Goal: Information Seeking & Learning: Understand process/instructions

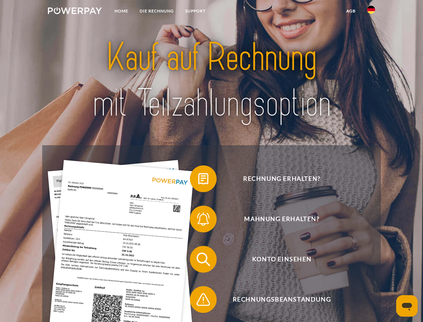
click at [75, 12] on img at bounding box center [75, 10] width 54 height 7
click at [371, 12] on img at bounding box center [371, 10] width 8 height 8
click at [351, 11] on link "agb" at bounding box center [351, 11] width 21 height 12
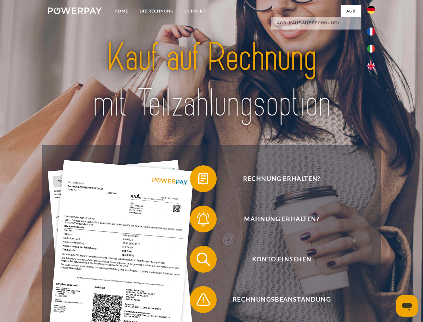
click at [198, 180] on span at bounding box center [194, 179] width 34 height 34
click at [198, 220] on span at bounding box center [194, 219] width 34 height 34
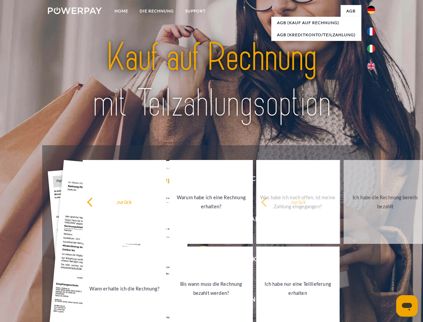
click at [198, 260] on link "Bis wann muss die Rechnung bezahlt werden?" at bounding box center [211, 288] width 83 height 84
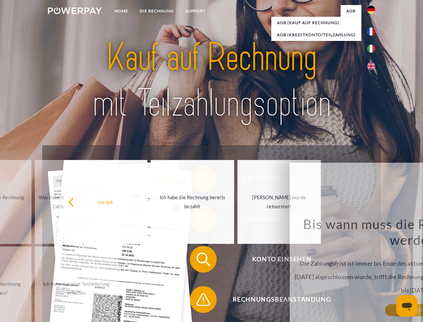
click at [198, 301] on span at bounding box center [194, 299] width 34 height 34
click at [407, 306] on icon "Messaging-Fenster öffnen" at bounding box center [407, 307] width 10 height 8
